Goal: Task Accomplishment & Management: Manage account settings

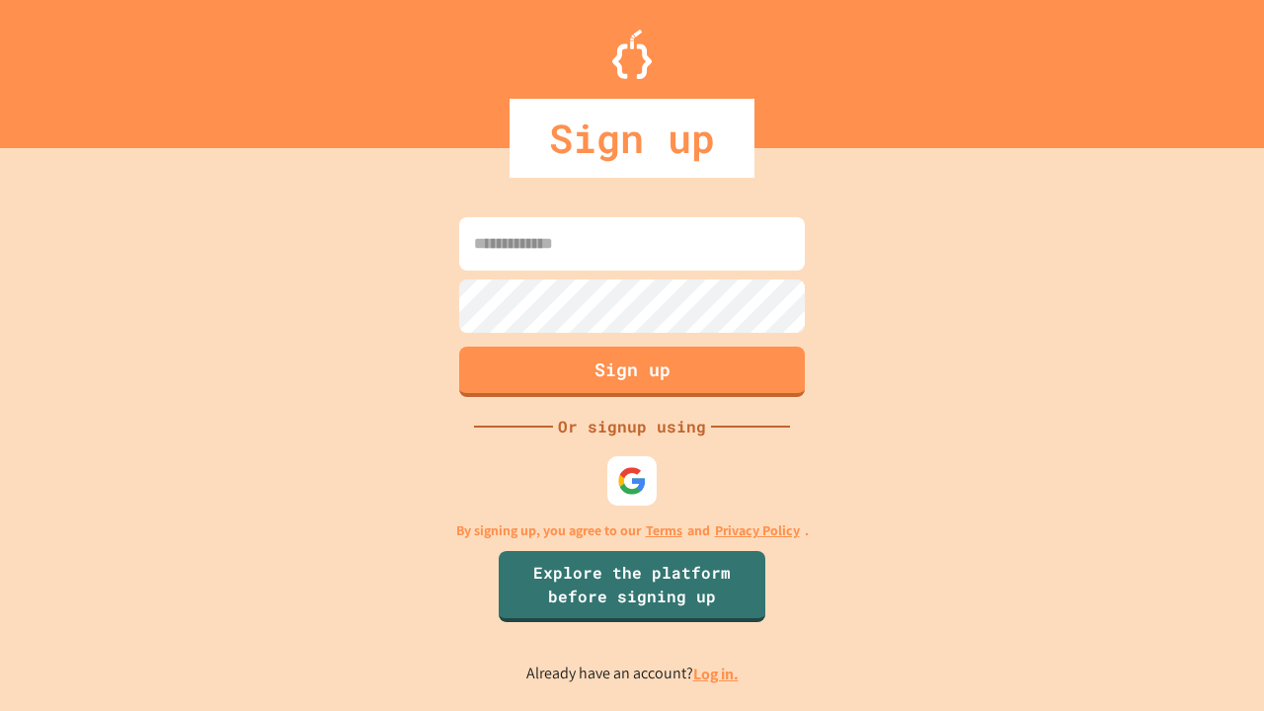
click at [717, 674] on link "Log in." at bounding box center [715, 674] width 45 height 21
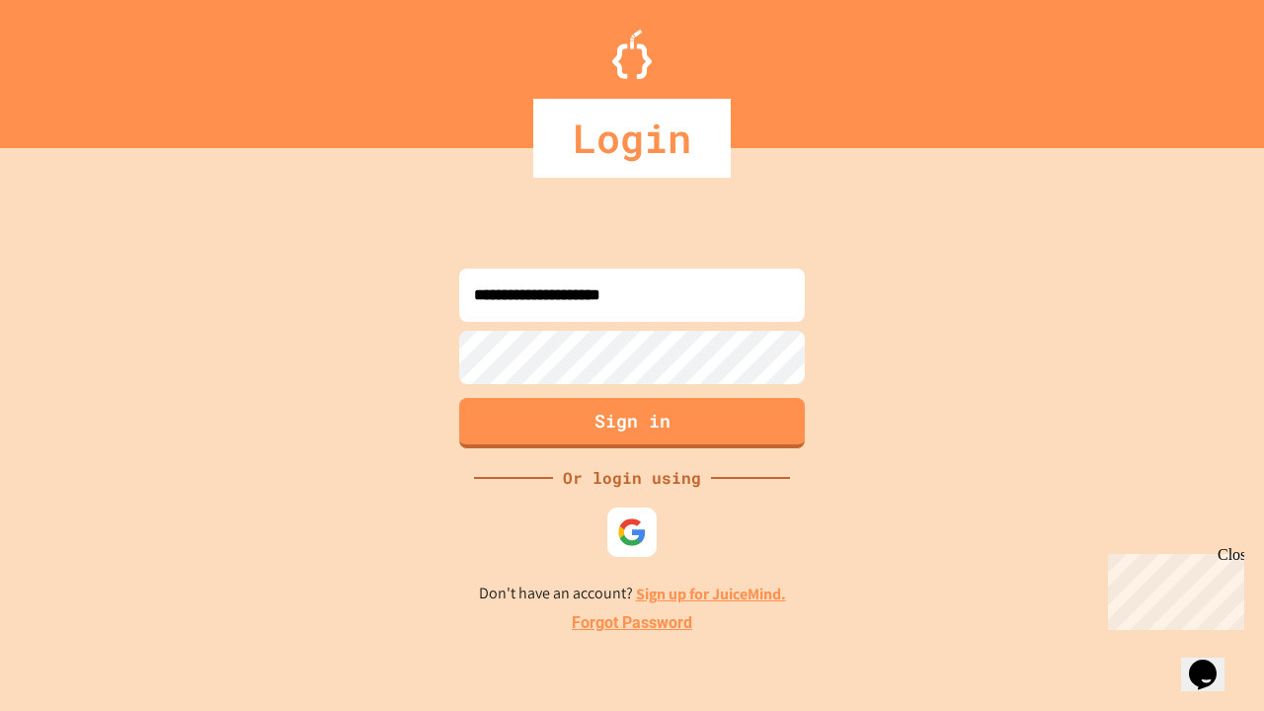
type input "**********"
